Goal: Task Accomplishment & Management: Manage account settings

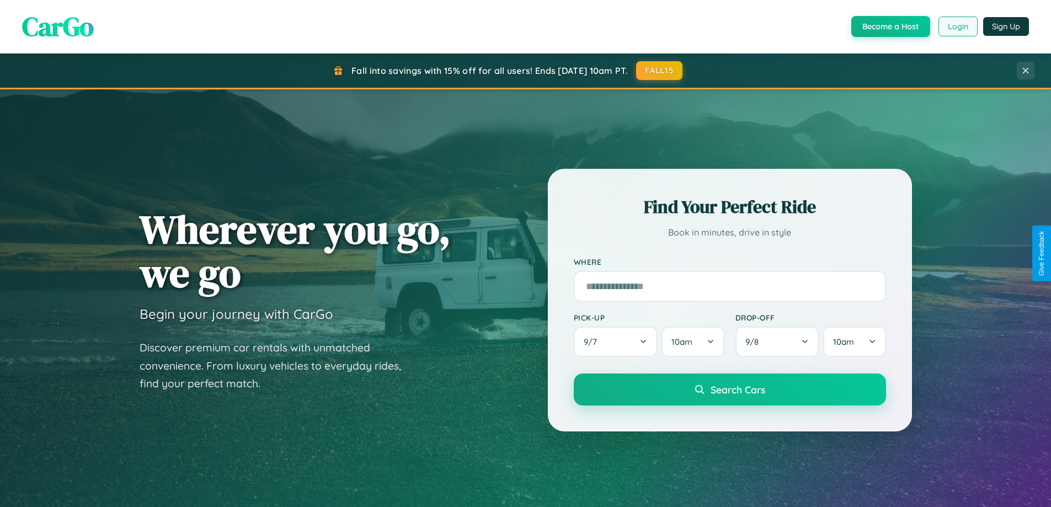
click at [957, 26] on button "Login" at bounding box center [957, 27] width 39 height 20
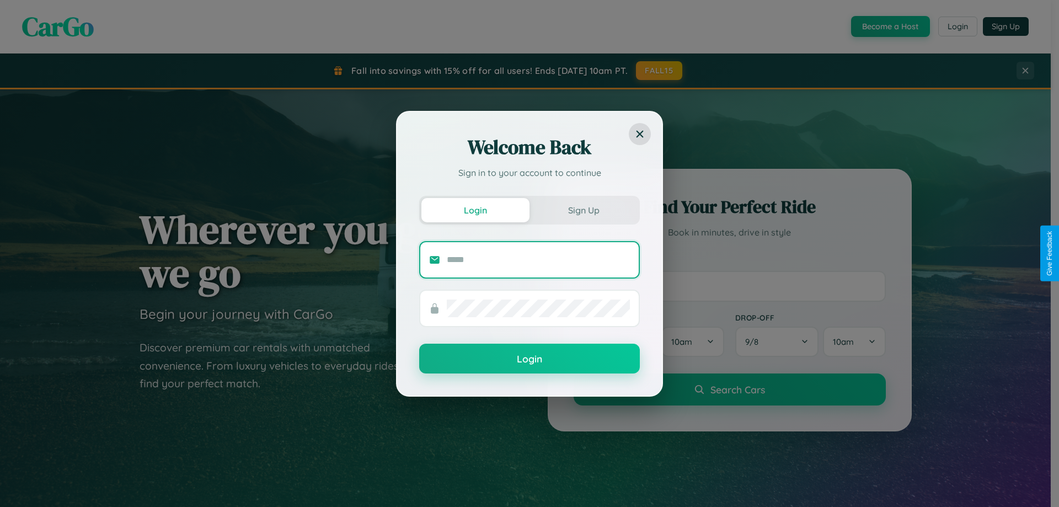
click at [538, 259] on input "text" at bounding box center [538, 260] width 183 height 18
type input "**********"
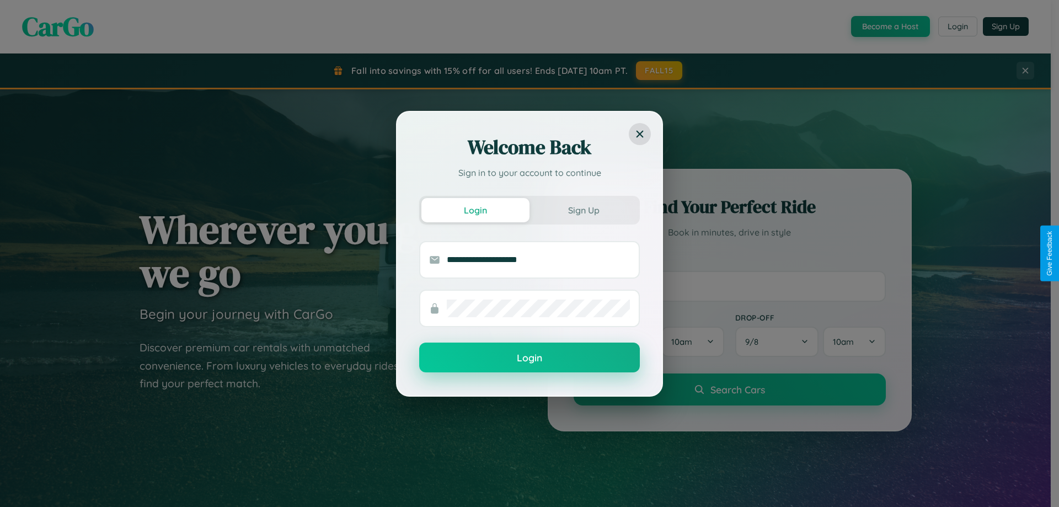
click at [530, 357] on button "Login" at bounding box center [529, 358] width 221 height 30
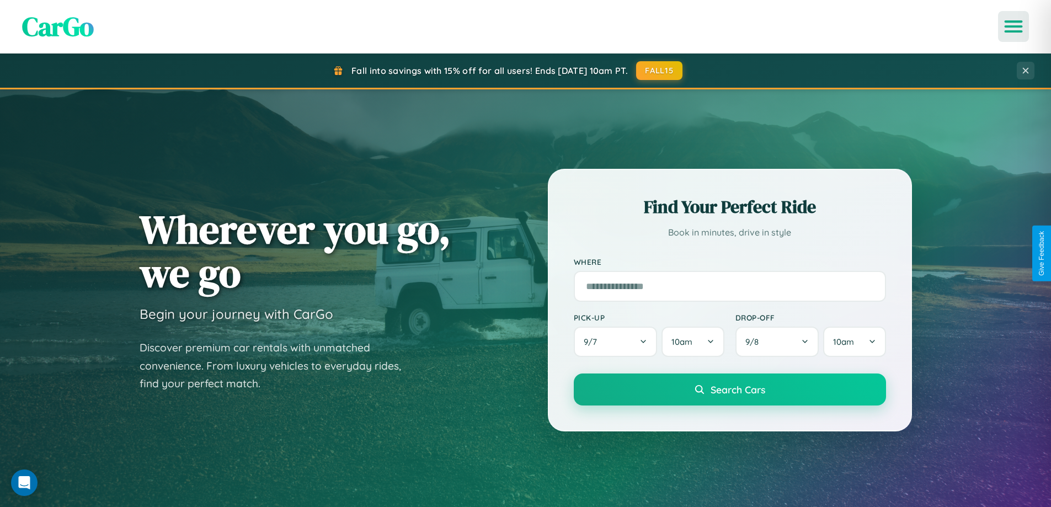
click at [1013, 26] on icon "Open menu" at bounding box center [1014, 27] width 16 height 10
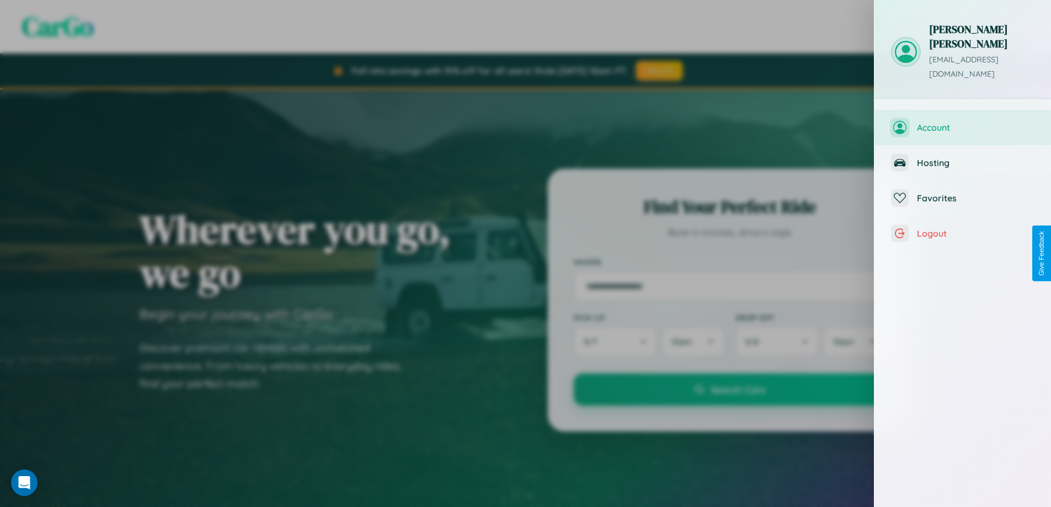
click at [963, 122] on span "Account" at bounding box center [975, 127] width 117 height 11
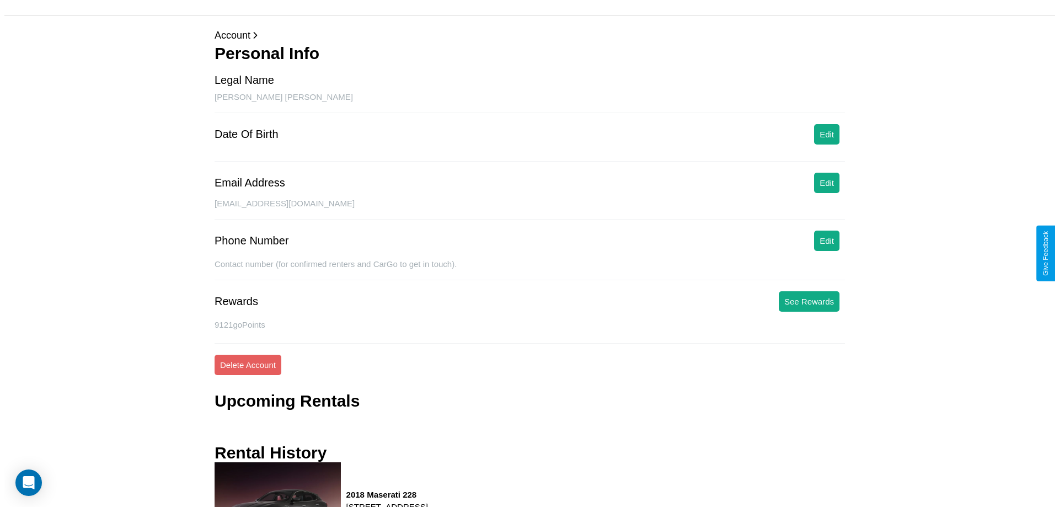
scroll to position [126, 0]
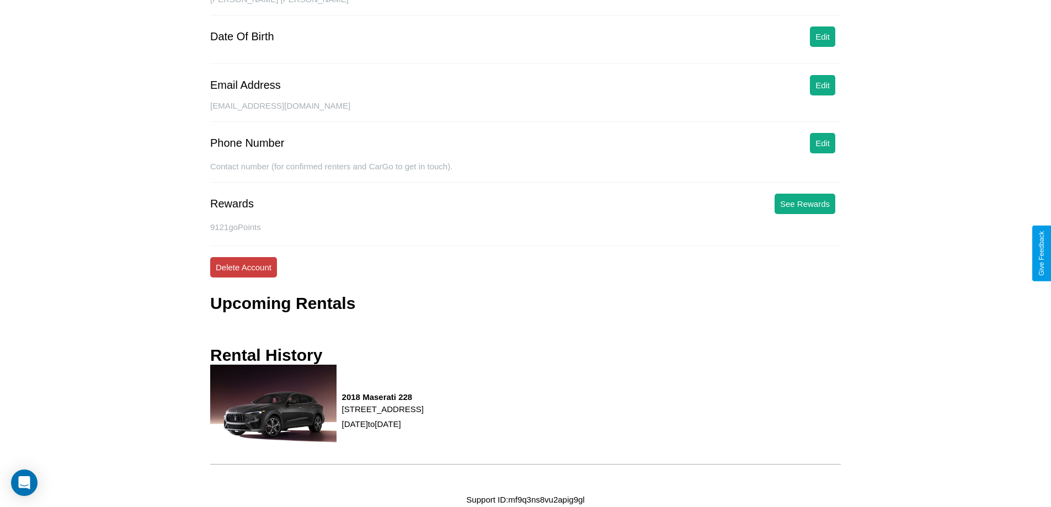
click at [243, 267] on button "Delete Account" at bounding box center [243, 267] width 67 height 20
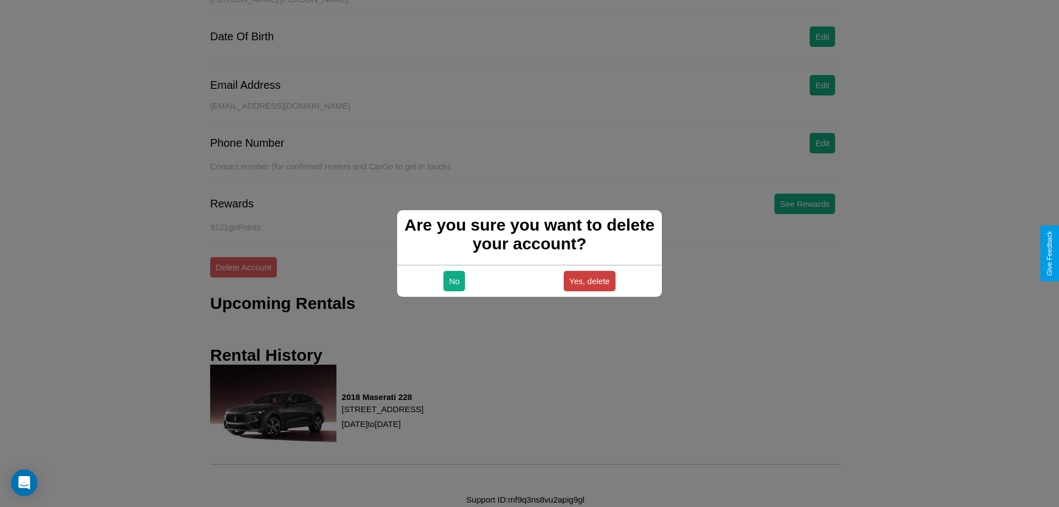
click at [589, 281] on button "Yes, delete" at bounding box center [590, 281] width 52 height 20
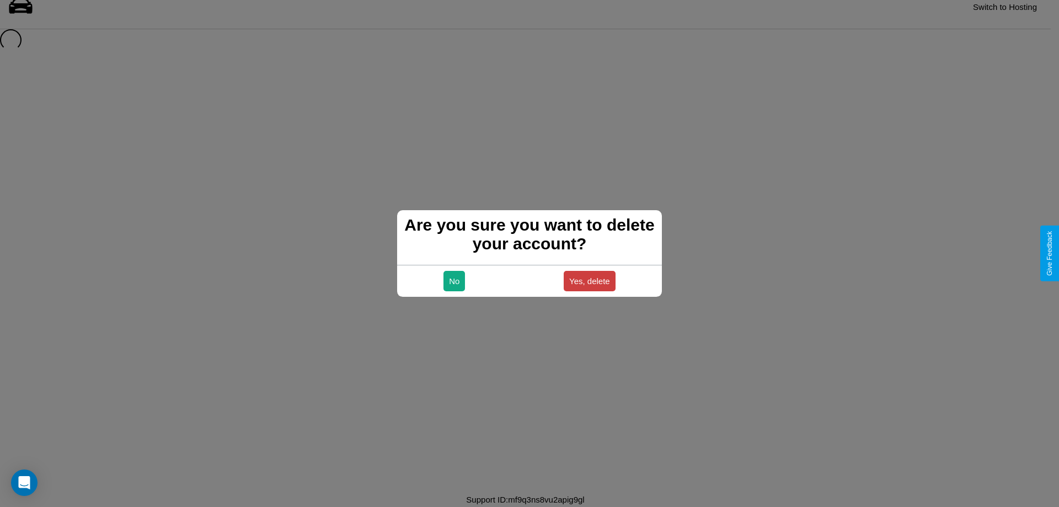
scroll to position [15, 0]
